Goal: Task Accomplishment & Management: Use online tool/utility

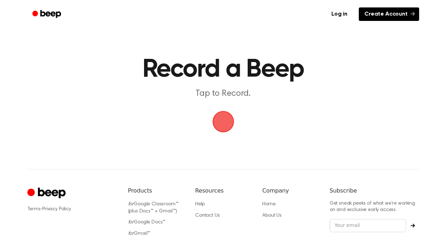
click at [376, 17] on link "Create Account" at bounding box center [389, 13] width 60 height 13
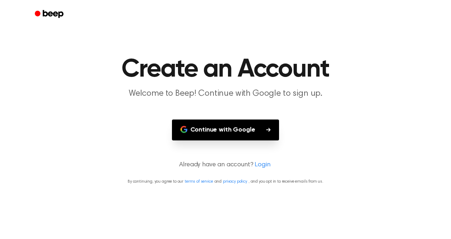
click at [235, 129] on button "Continue with Google" at bounding box center [225, 130] width 107 height 21
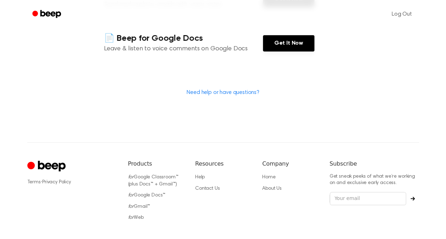
scroll to position [189, 0]
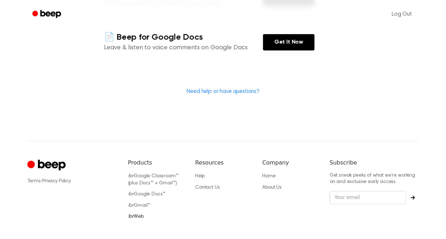
click at [137, 214] on link "for Web" at bounding box center [136, 216] width 16 height 5
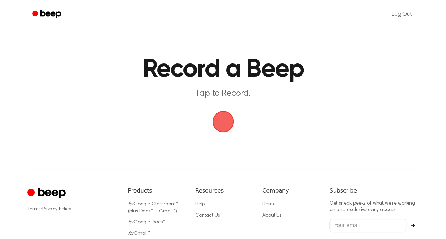
click at [224, 126] on span "button" at bounding box center [223, 122] width 20 height 20
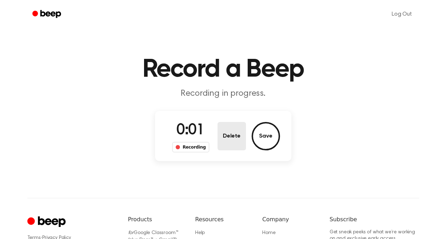
click at [233, 134] on button "Delete" at bounding box center [231, 136] width 28 height 28
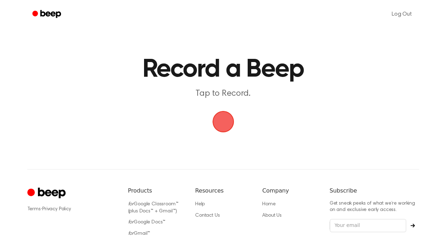
click at [222, 124] on span "button" at bounding box center [223, 122] width 20 height 20
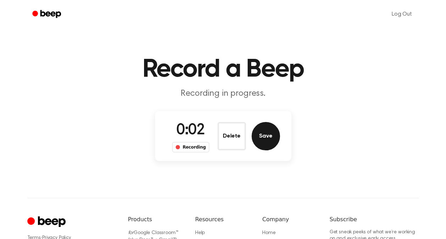
click at [263, 140] on button "Save" at bounding box center [266, 136] width 28 height 28
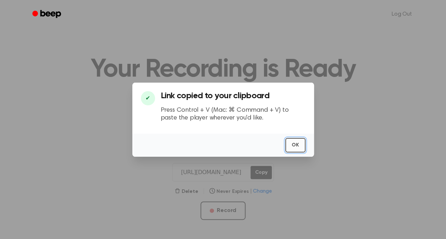
click at [289, 145] on button "OK" at bounding box center [295, 145] width 20 height 15
